Goal: Transaction & Acquisition: Book appointment/travel/reservation

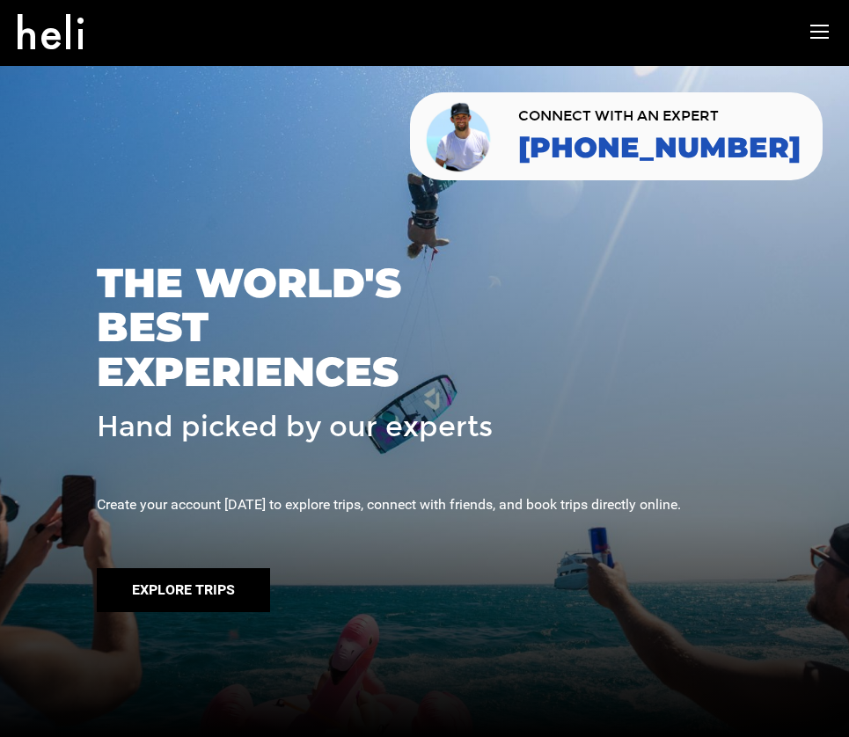
click at [177, 612] on button "Explore Trips" at bounding box center [183, 590] width 173 height 44
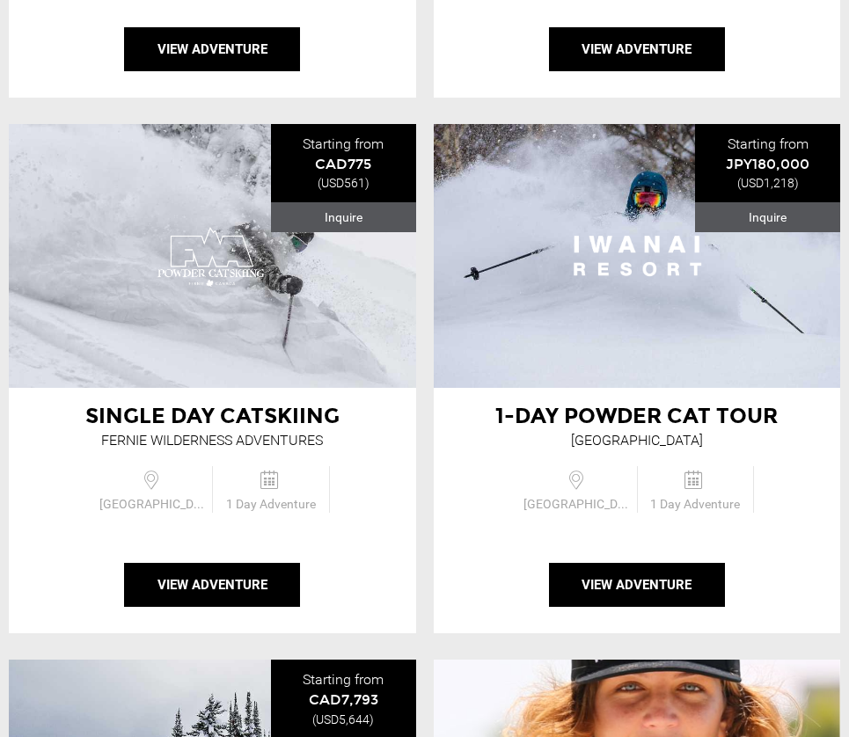
scroll to position [1231, 0]
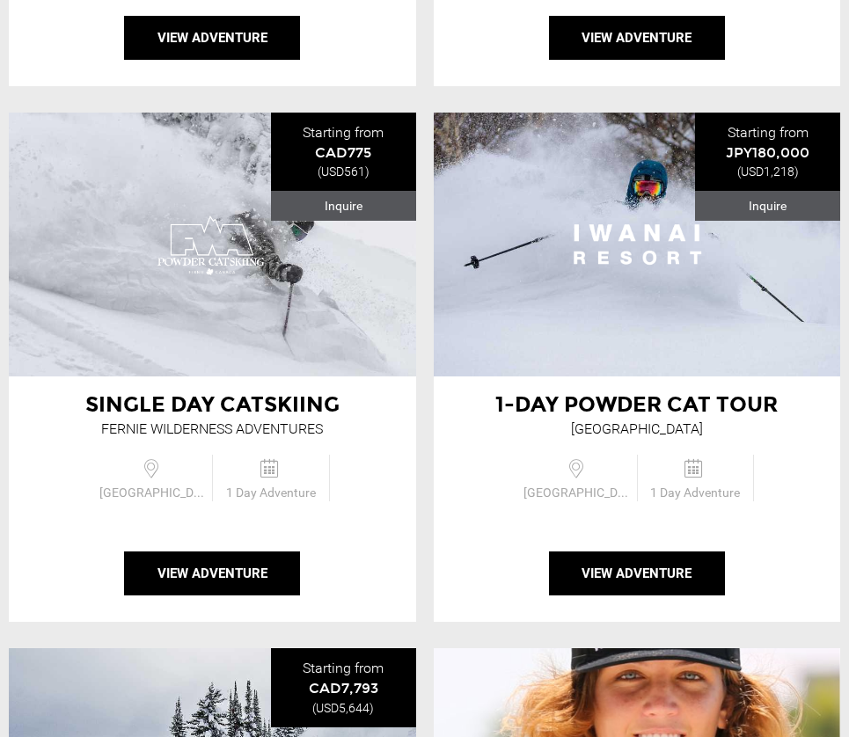
click at [250, 397] on span "Single Day Catskiing" at bounding box center [212, 404] width 254 height 26
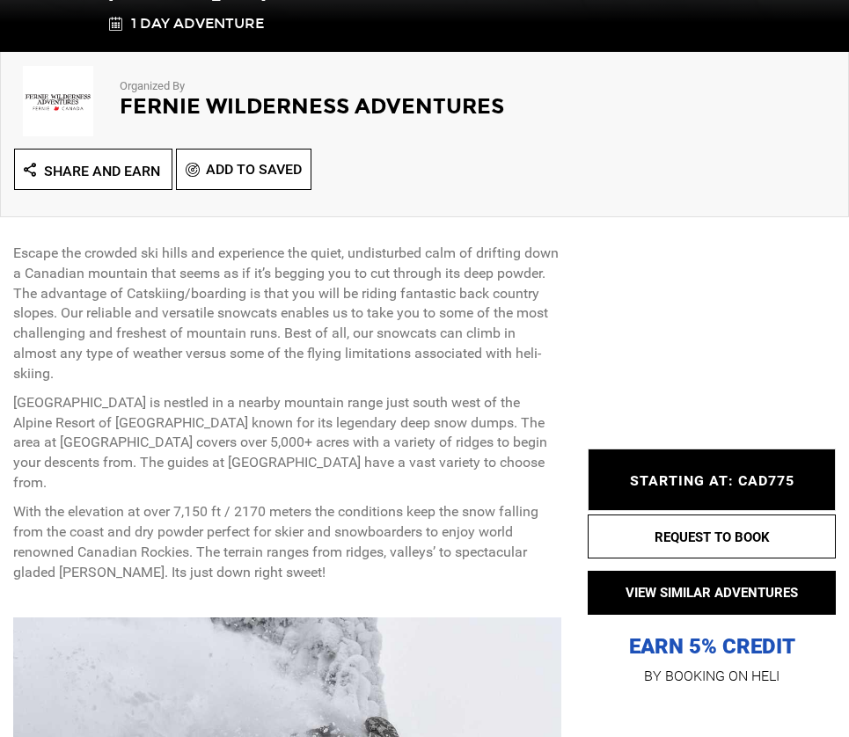
scroll to position [704, 0]
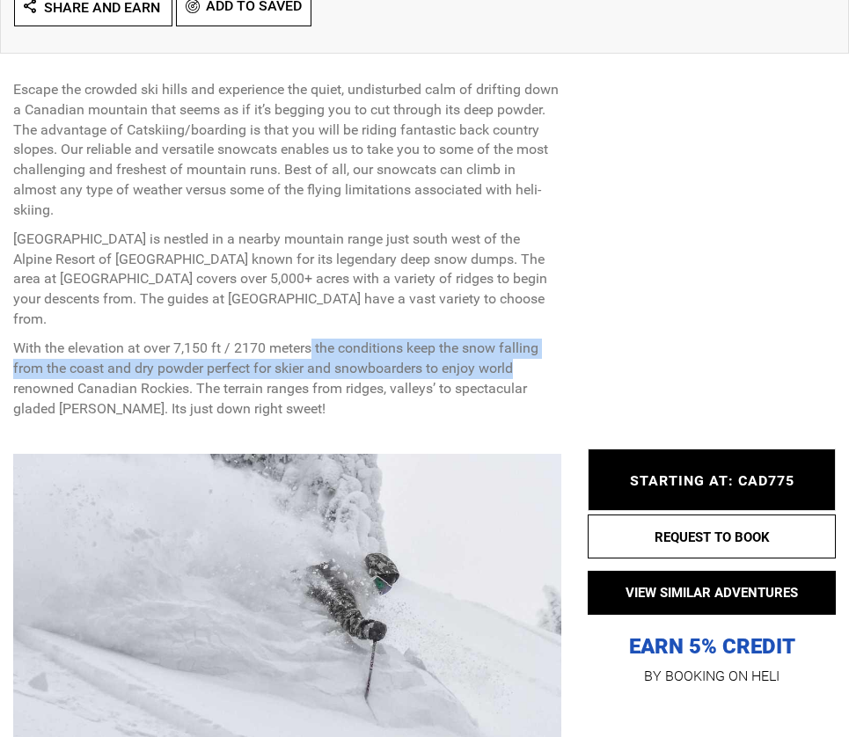
drag, startPoint x: 368, startPoint y: 329, endPoint x: 554, endPoint y: 354, distance: 187.3
click at [554, 354] on p "With the elevation at over 7,150 ft / 2170 meters the conditions keep the snow …" at bounding box center [287, 379] width 548 height 80
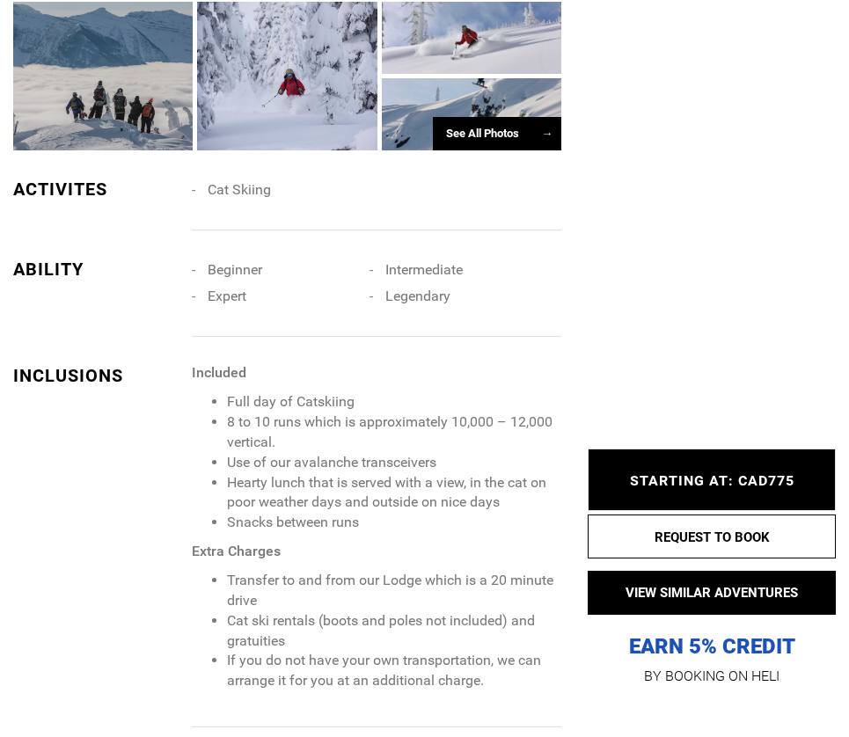
scroll to position [1583, 0]
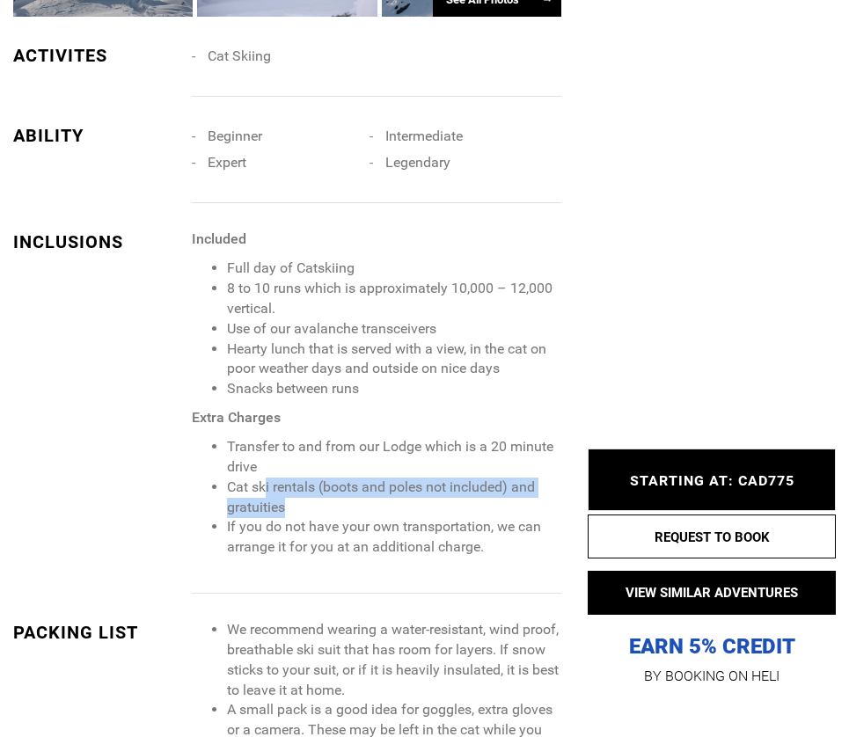
drag, startPoint x: 264, startPoint y: 465, endPoint x: 427, endPoint y: 490, distance: 164.6
click at [495, 479] on li "Cat ski rentals (boots and poles not included) and gratuities" at bounding box center [394, 498] width 335 height 40
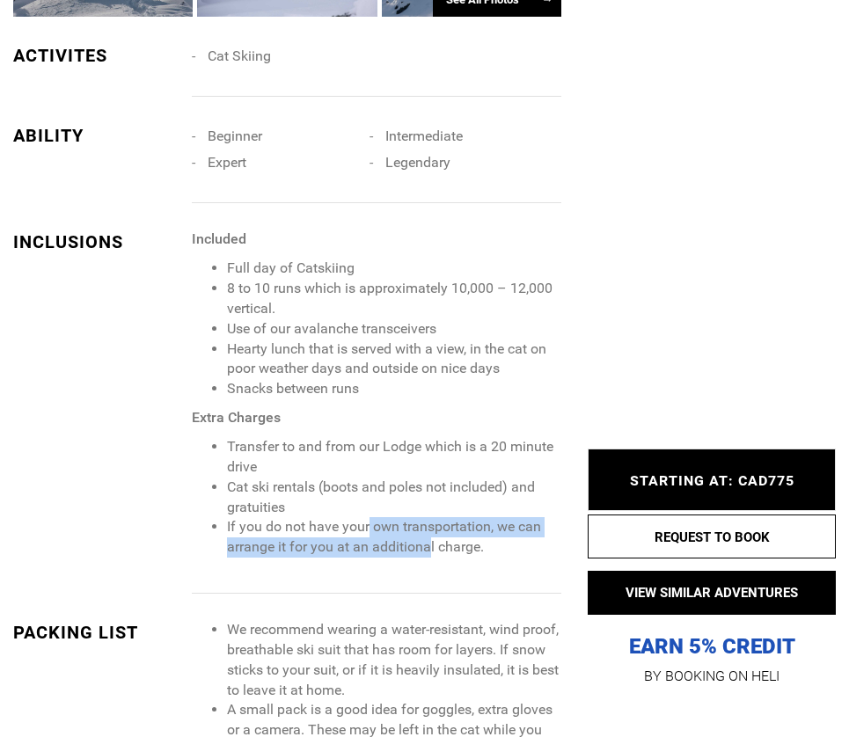
drag, startPoint x: 367, startPoint y: 510, endPoint x: 429, endPoint y: 524, distance: 64.0
click at [429, 524] on li "If you do not have your own transportation, we can arrange it for you at an add…" at bounding box center [394, 537] width 335 height 40
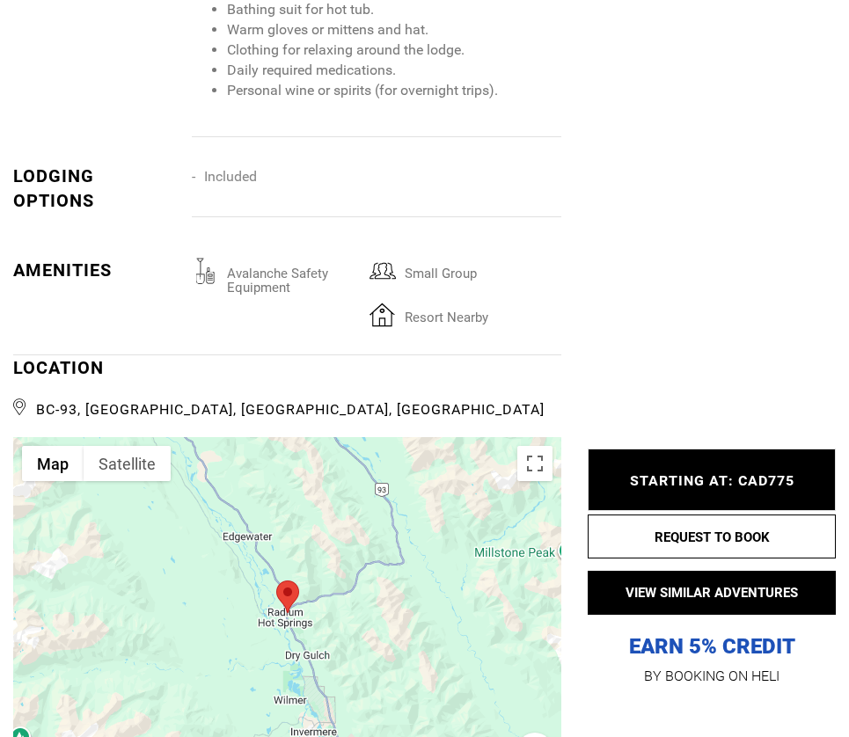
scroll to position [2990, 0]
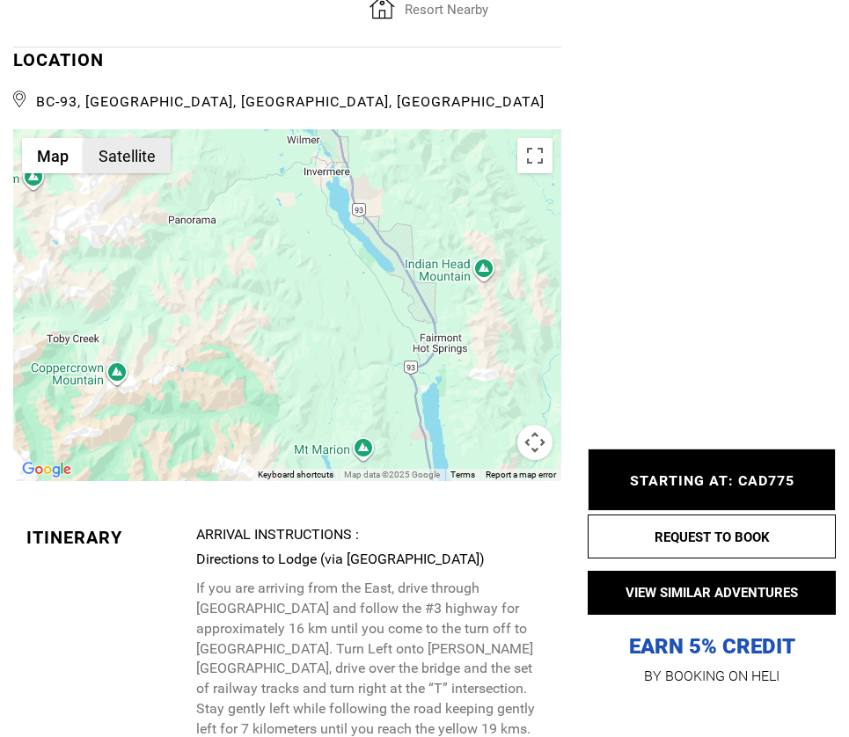
drag, startPoint x: 157, startPoint y: 403, endPoint x: 115, endPoint y: 173, distance: 233.4
click at [115, 173] on div "Map Terrain Satellite Labels Keyboard shortcuts Map Data Map data ©2025 Google …" at bounding box center [287, 305] width 548 height 352
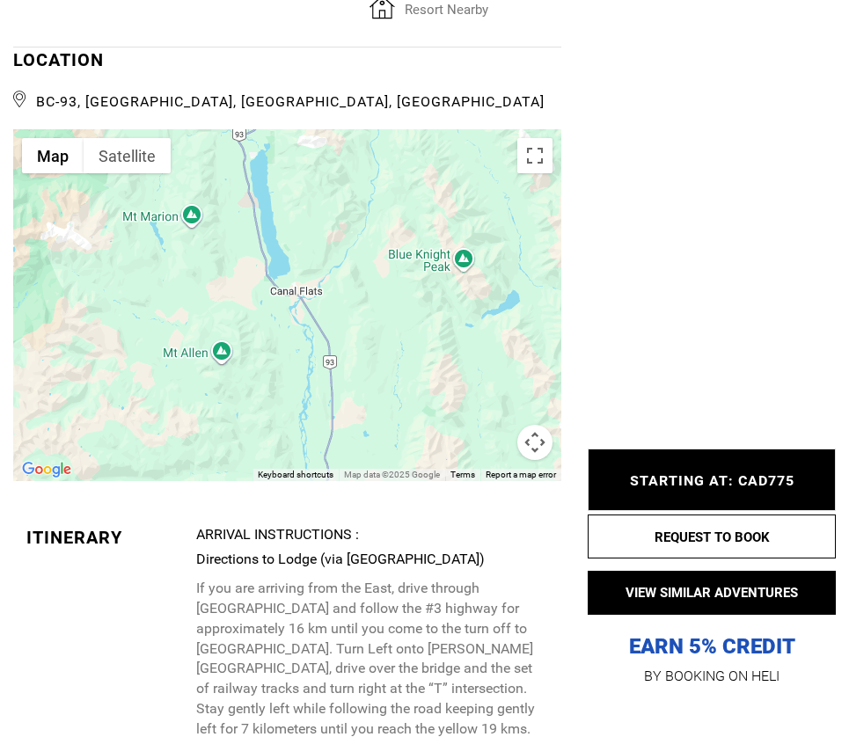
drag, startPoint x: 373, startPoint y: 269, endPoint x: 302, endPoint y: 155, distance: 134.7
click at [302, 155] on div at bounding box center [287, 305] width 548 height 352
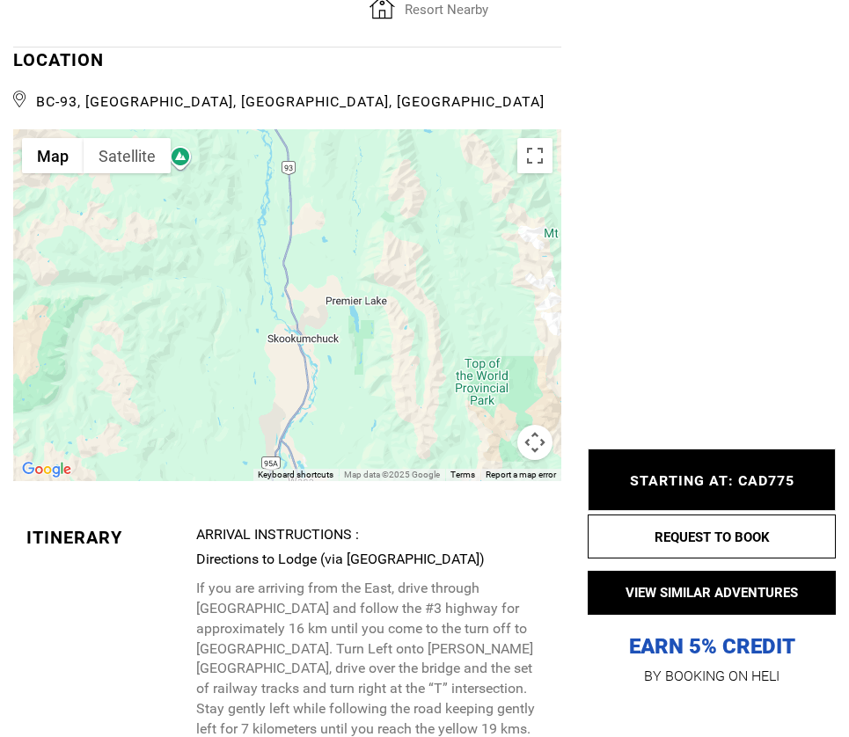
drag, startPoint x: 327, startPoint y: 244, endPoint x: 316, endPoint y: 197, distance: 48.8
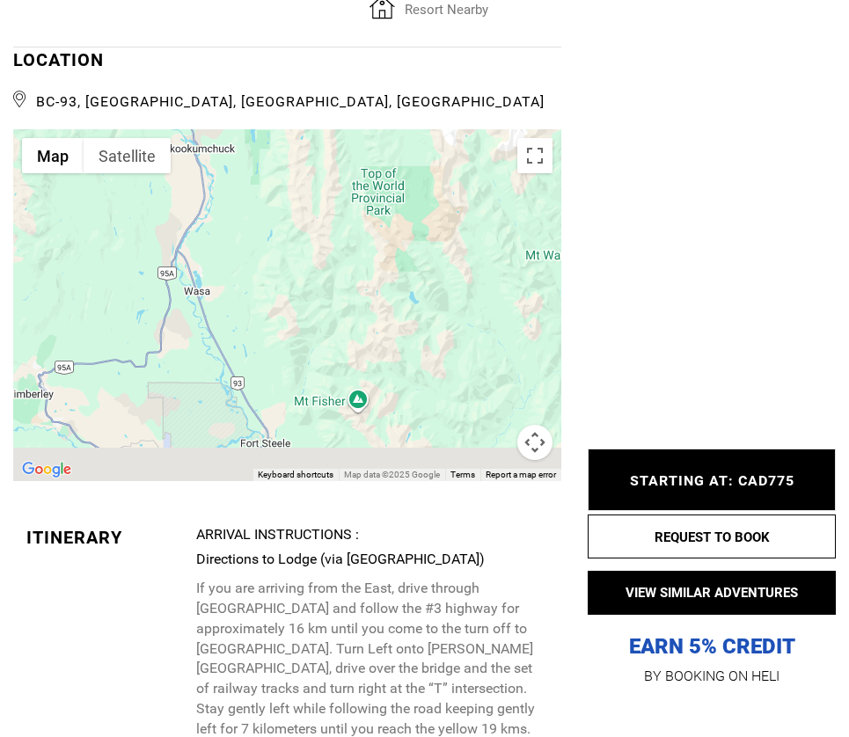
drag, startPoint x: 353, startPoint y: 287, endPoint x: 130, endPoint y: 40, distance: 331.9
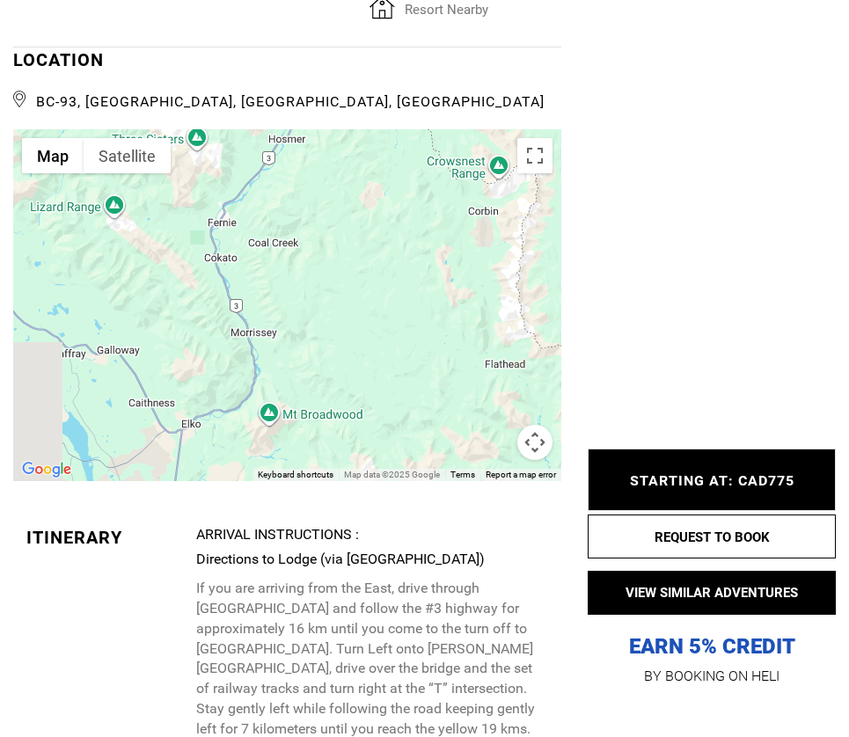
drag, startPoint x: 241, startPoint y: 178, endPoint x: 312, endPoint y: 312, distance: 152.3
click at [403, 368] on div at bounding box center [287, 305] width 548 height 352
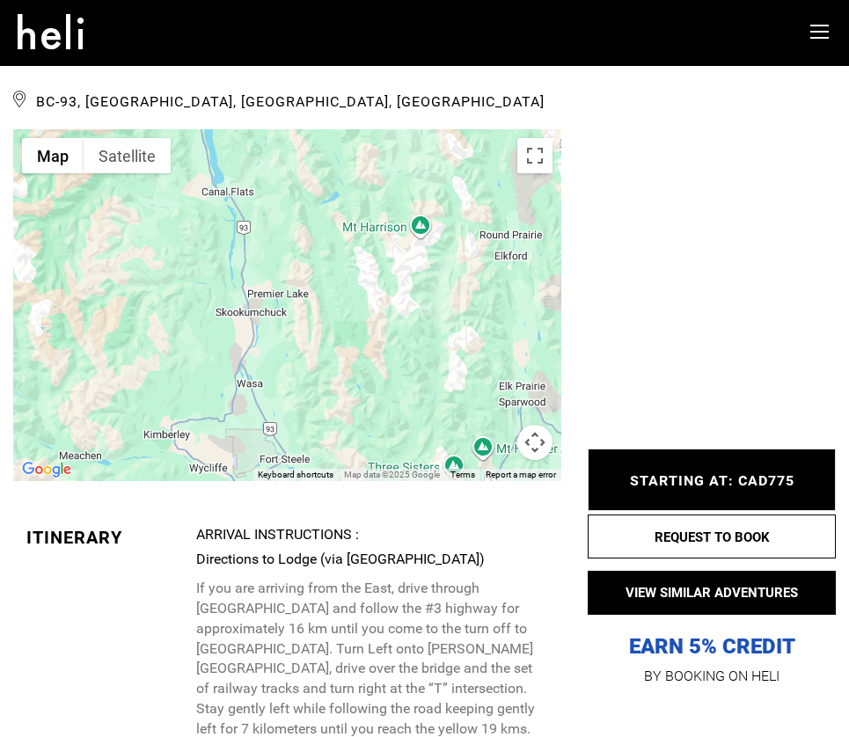
drag, startPoint x: 244, startPoint y: 215, endPoint x: 270, endPoint y: 243, distance: 37.9
click at [433, 453] on div at bounding box center [287, 305] width 548 height 352
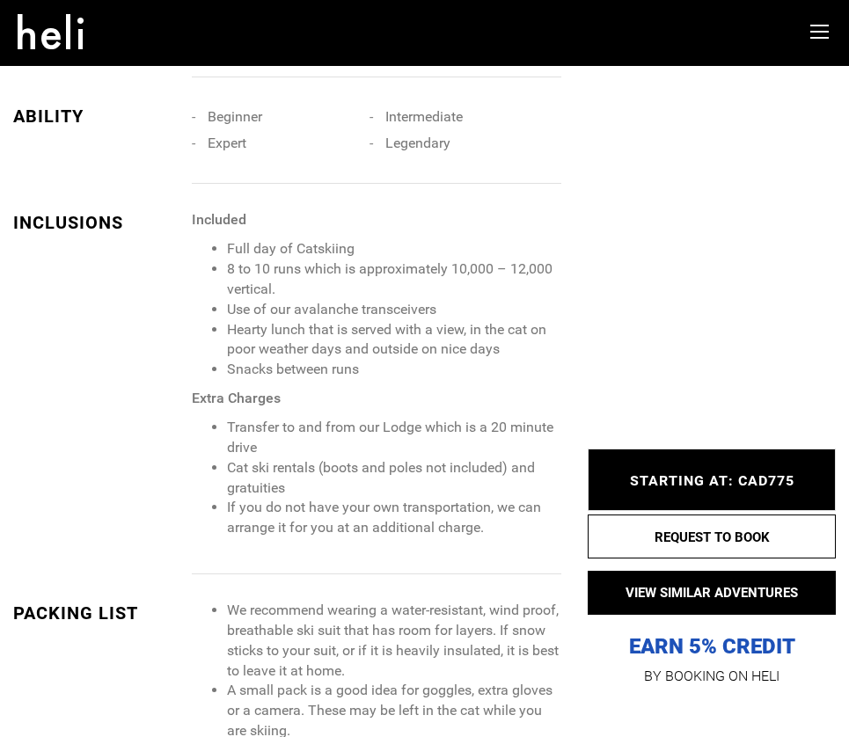
scroll to position [0, 0]
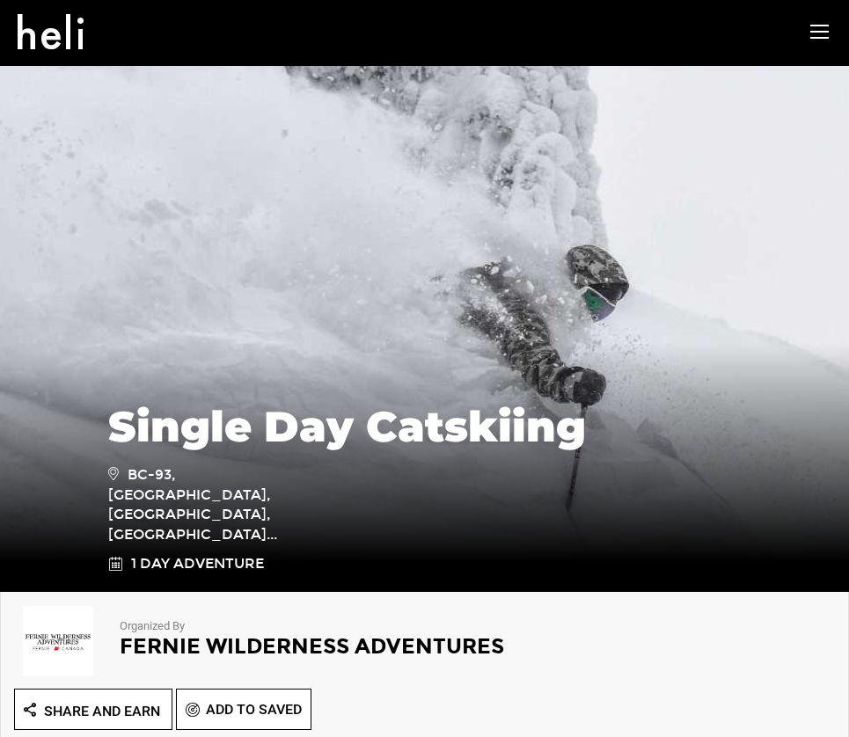
drag, startPoint x: 396, startPoint y: 599, endPoint x: 193, endPoint y: 196, distance: 450.7
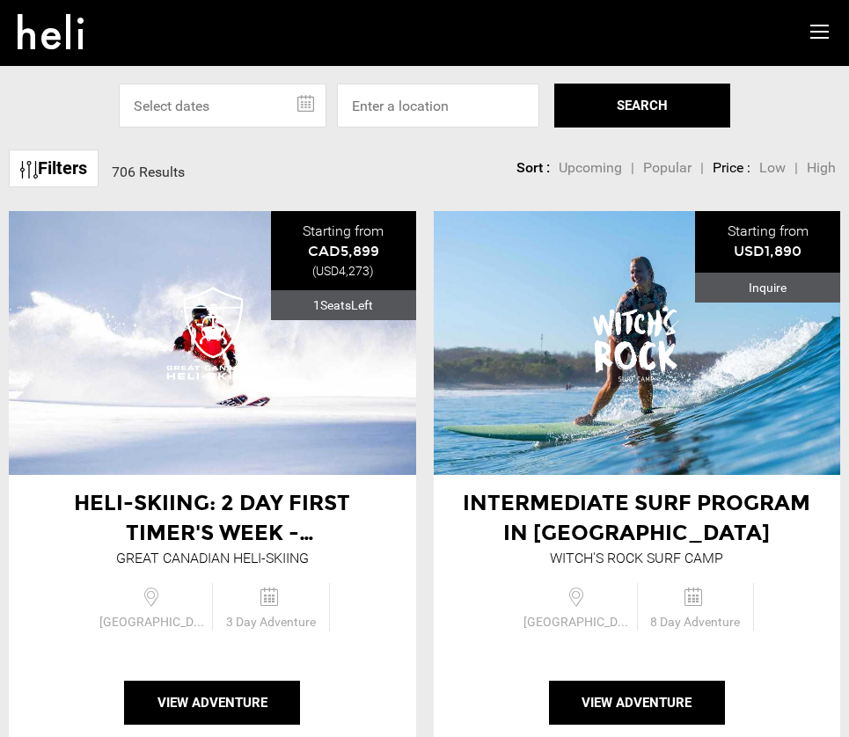
click at [66, 165] on link "Filters" at bounding box center [54, 169] width 90 height 38
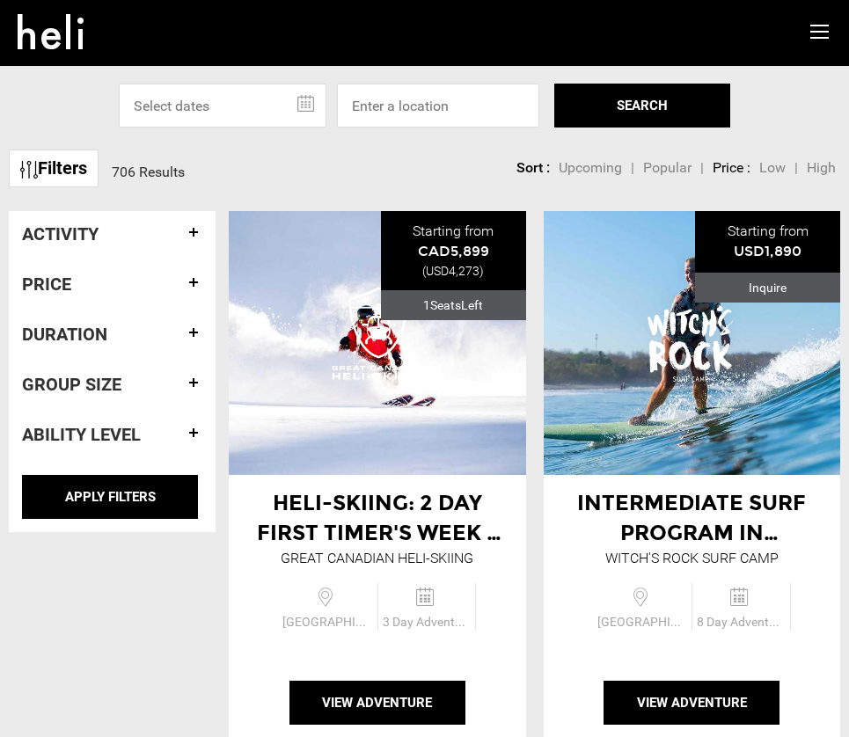
click at [66, 233] on h4 "Activity" at bounding box center [112, 233] width 180 height 19
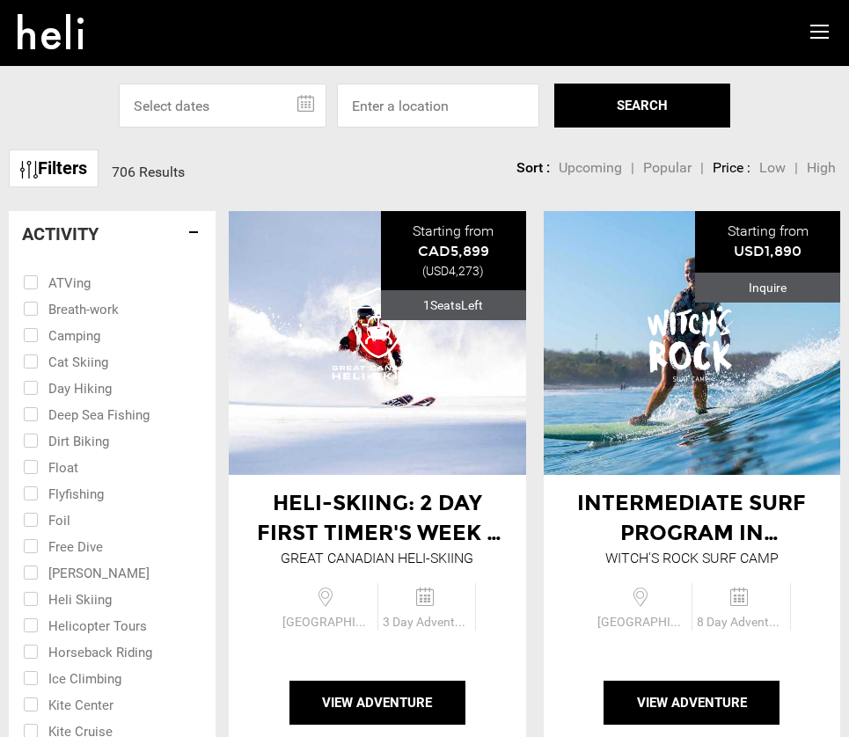
click at [29, 364] on input "checkbox" at bounding box center [100, 360] width 154 height 26
checkbox input "true"
click at [34, 598] on input "checkbox" at bounding box center [100, 598] width 154 height 26
checkbox input "true"
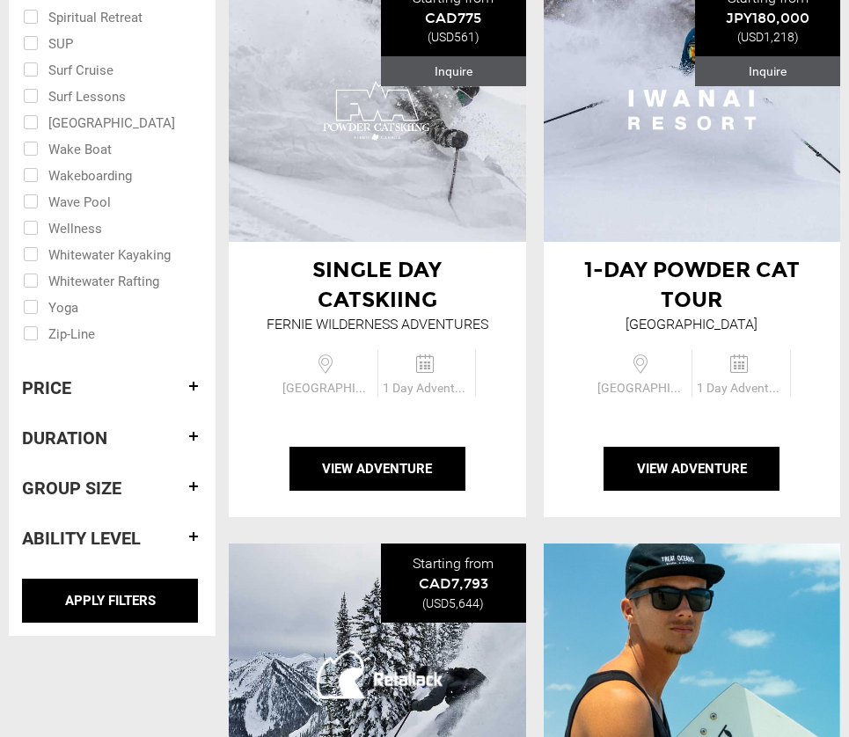
scroll to position [1407, 0]
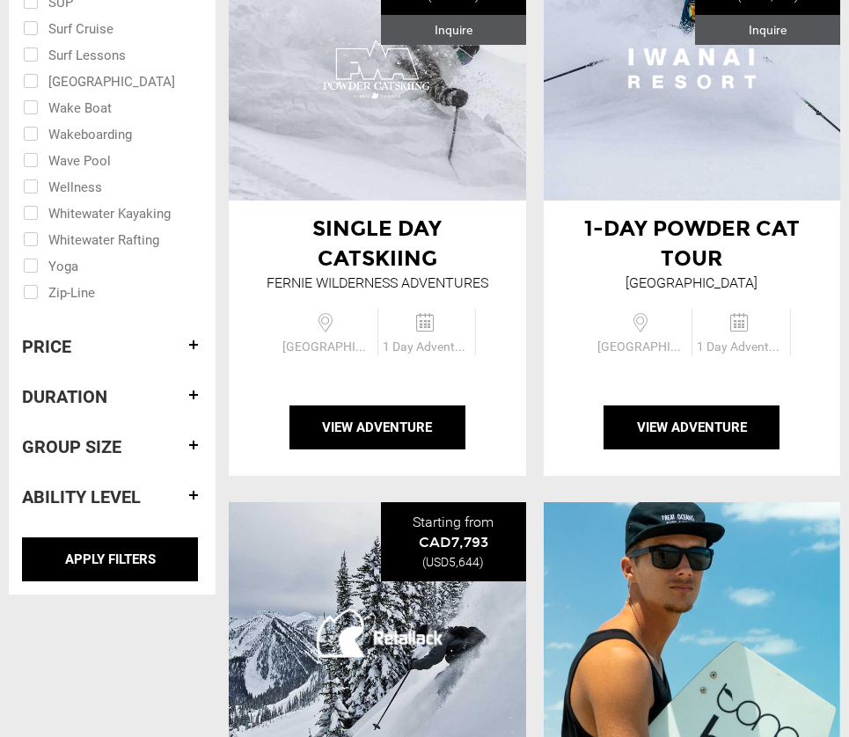
click at [49, 339] on h4 "Price" at bounding box center [112, 346] width 180 height 19
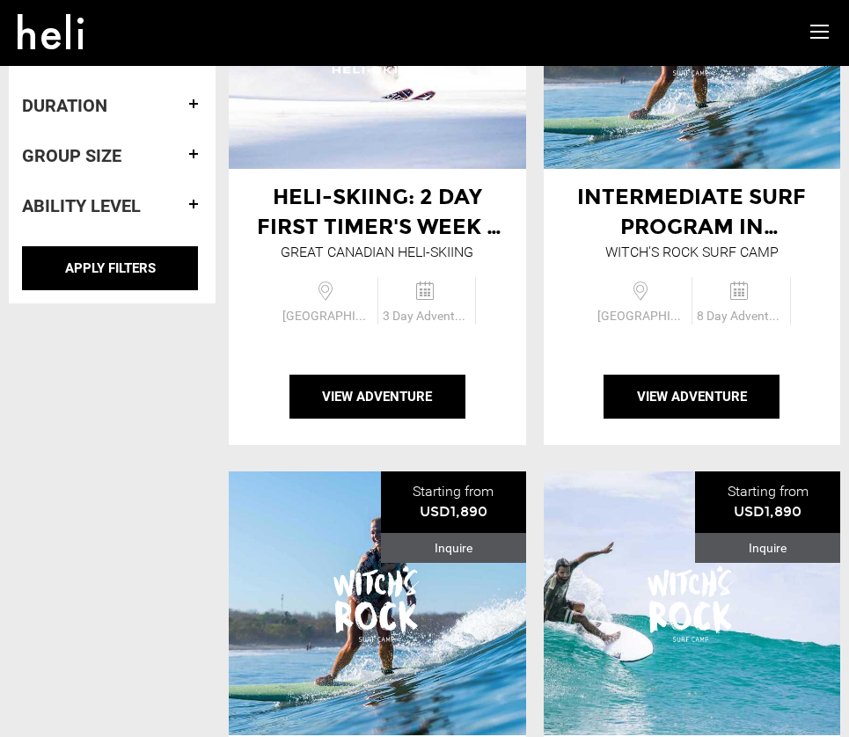
scroll to position [0, 0]
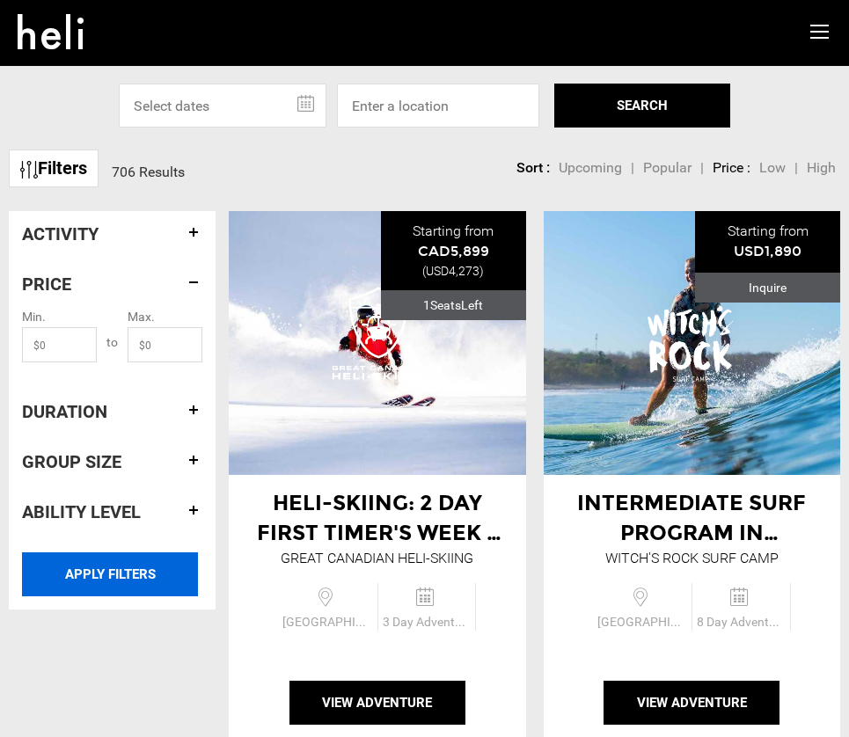
click at [100, 570] on input "APPLY FILTERS" at bounding box center [110, 574] width 176 height 44
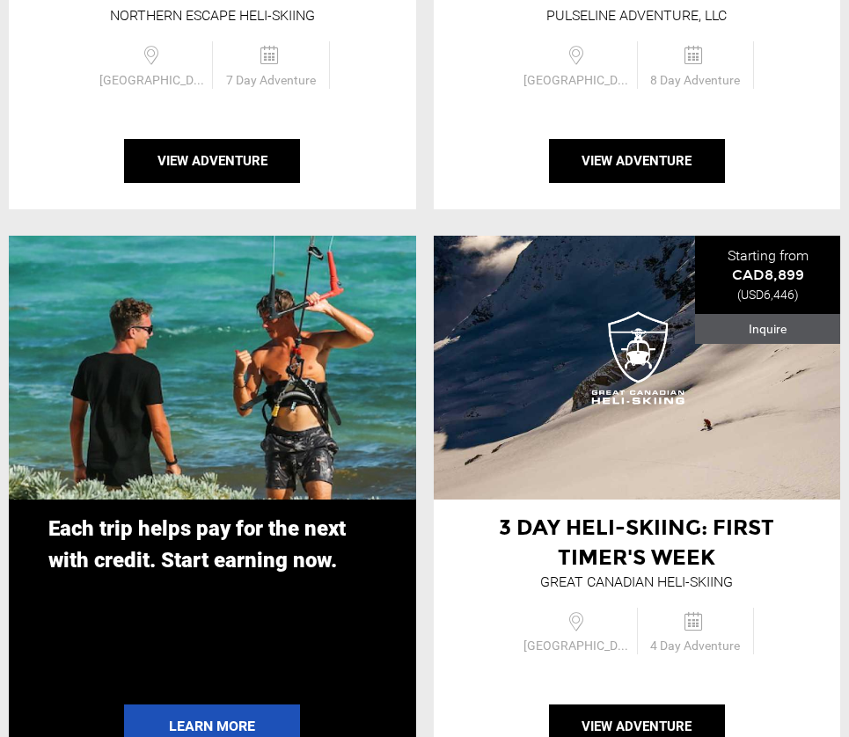
scroll to position [3958, 0]
